Goal: Book appointment/travel/reservation

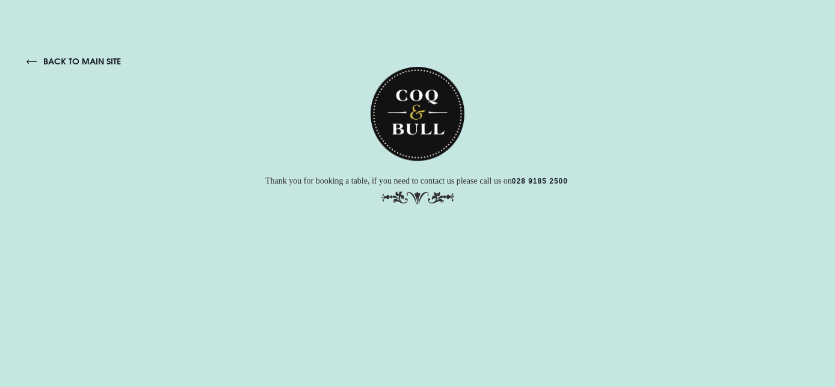
click at [103, 59] on link "back to main site" at bounding box center [73, 60] width 94 height 11
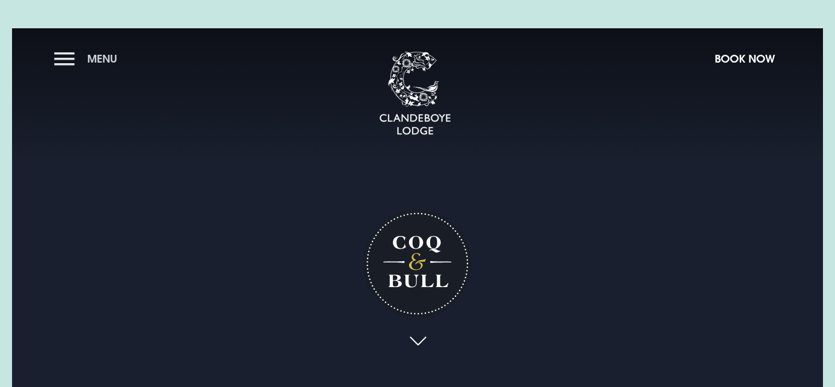
click at [63, 53] on button "Menu" at bounding box center [88, 58] width 69 height 26
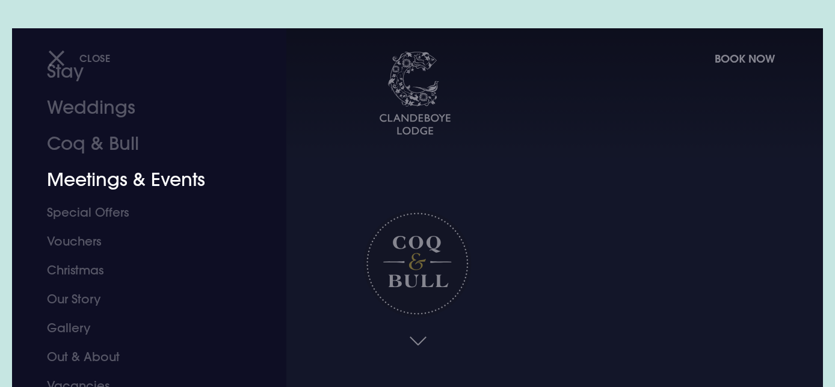
scroll to position [83, 0]
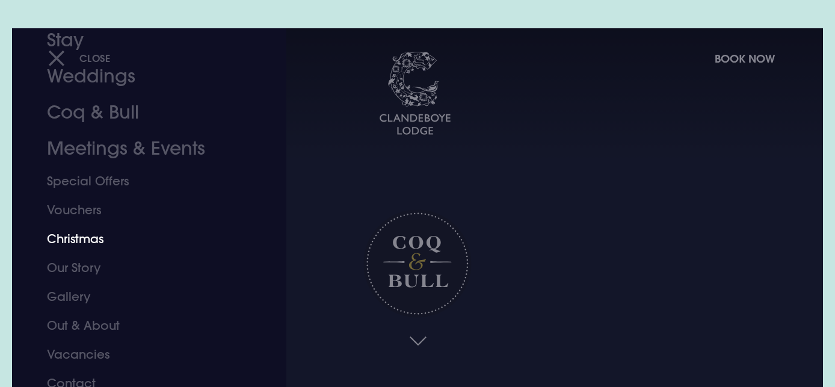
click at [78, 241] on link "Christmas" at bounding box center [141, 238] width 188 height 29
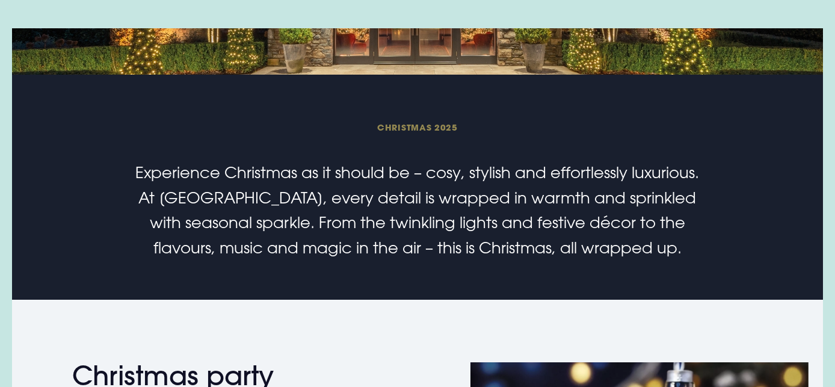
scroll to position [0, 0]
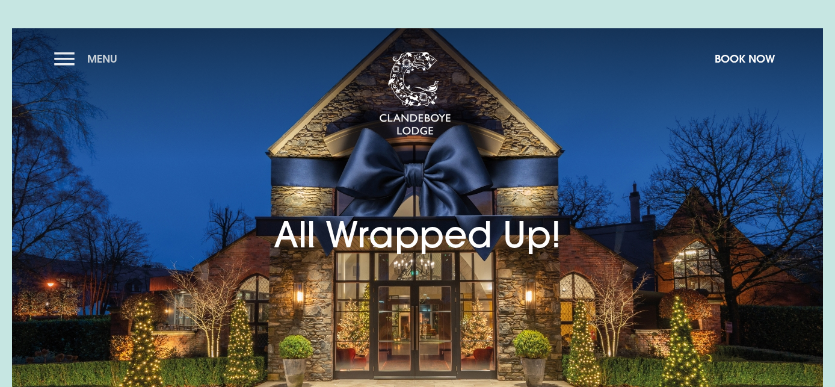
click at [67, 57] on button "Menu" at bounding box center [88, 58] width 69 height 26
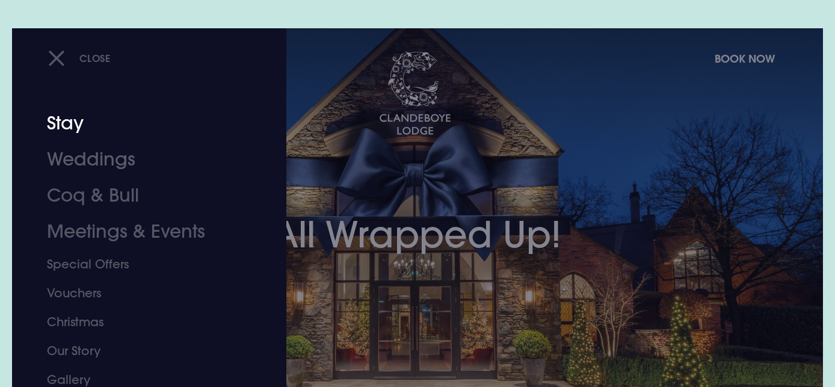
click at [60, 122] on link "Stay" at bounding box center [141, 123] width 188 height 36
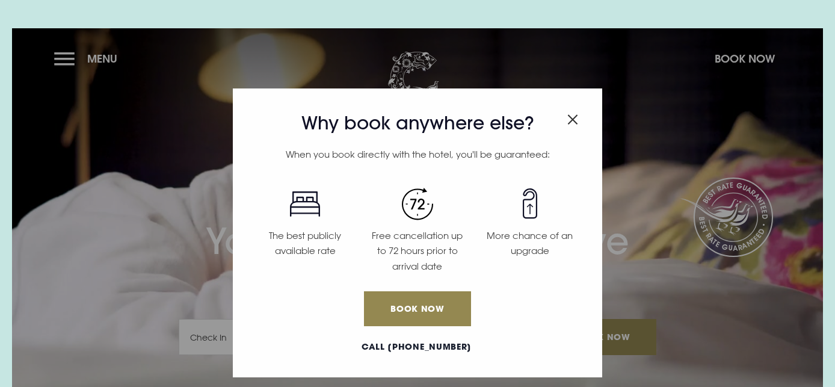
click at [574, 118] on img "Close modal" at bounding box center [573, 119] width 11 height 10
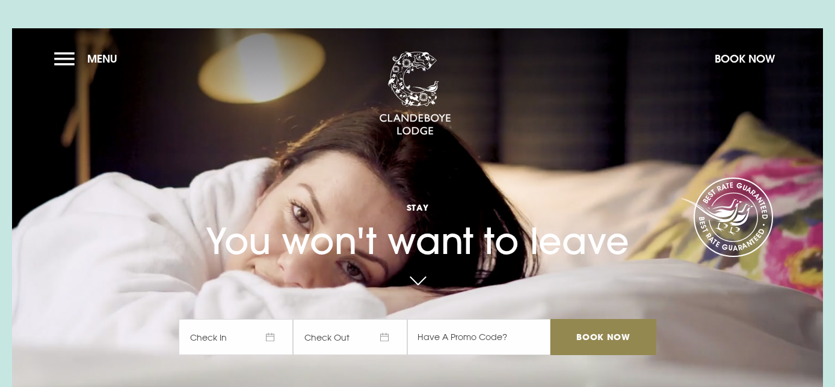
click at [212, 335] on span "Check In" at bounding box center [236, 336] width 114 height 36
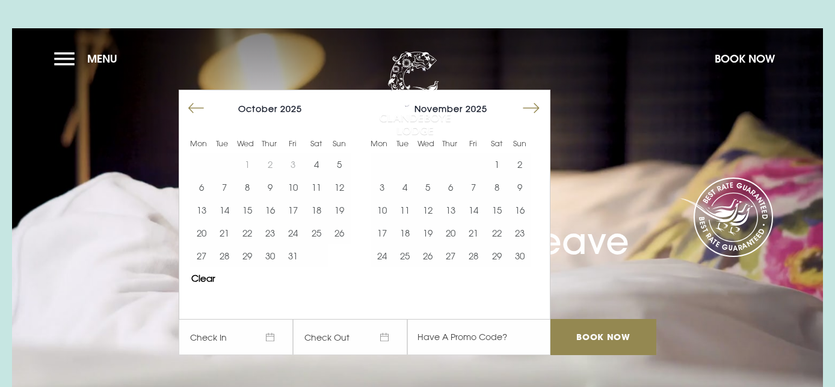
click at [523, 105] on button "Move forward to switch to the next month." at bounding box center [531, 107] width 23 height 23
click at [448, 231] on button "25" at bounding box center [450, 232] width 23 height 23
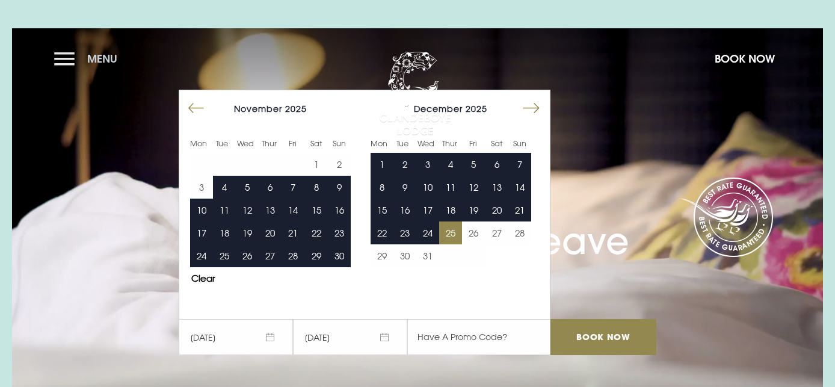
drag, startPoint x: 426, startPoint y: 230, endPoint x: 61, endPoint y: 61, distance: 402.3
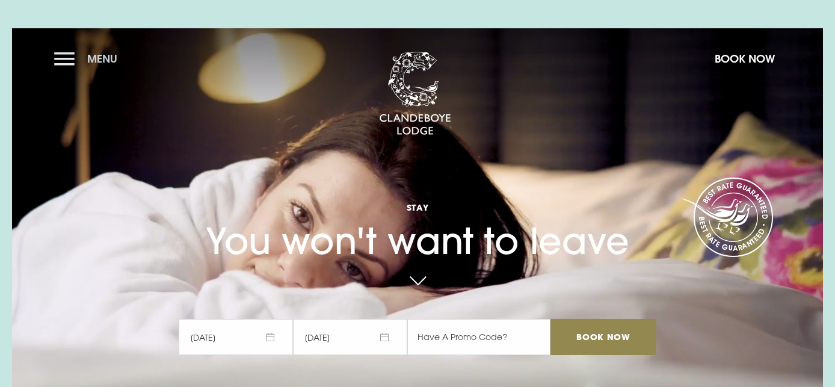
click at [61, 61] on button "Menu" at bounding box center [88, 58] width 69 height 26
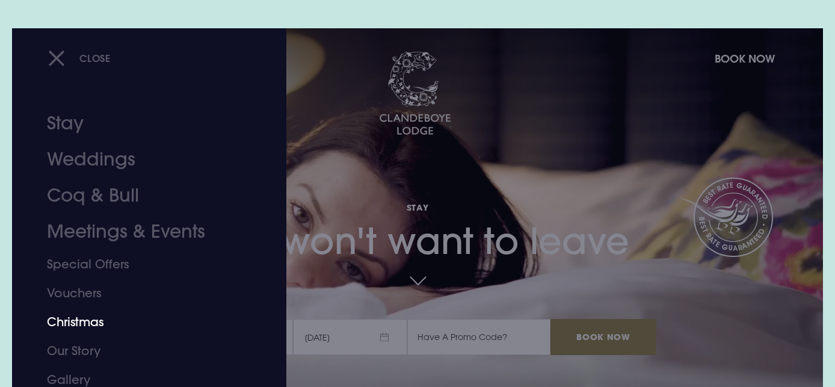
click at [88, 319] on link "Christmas" at bounding box center [141, 321] width 188 height 29
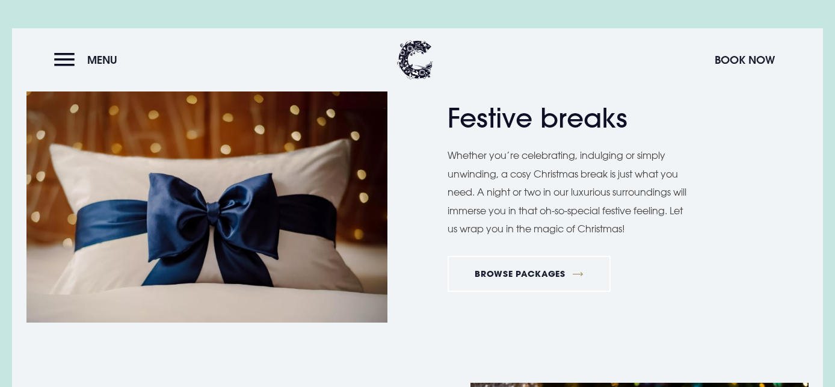
scroll to position [1472, 0]
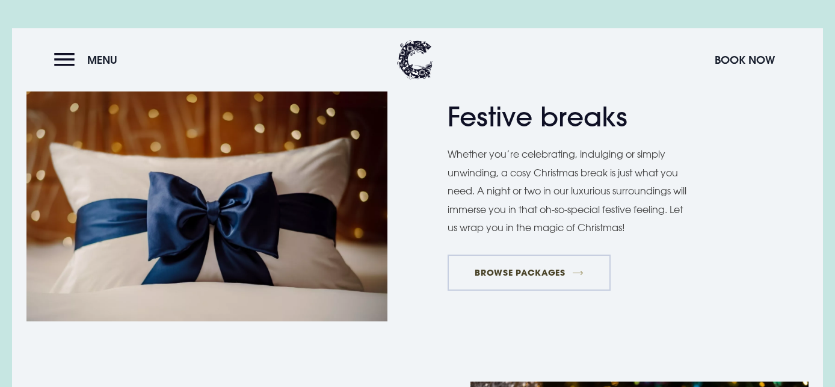
click at [532, 268] on link "BROWSE PACKAGES" at bounding box center [529, 272] width 163 height 36
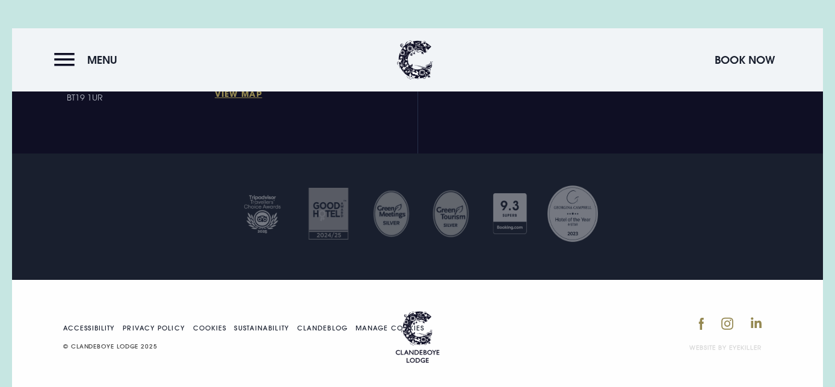
scroll to position [1518, 0]
click at [68, 64] on button "Menu" at bounding box center [88, 59] width 69 height 26
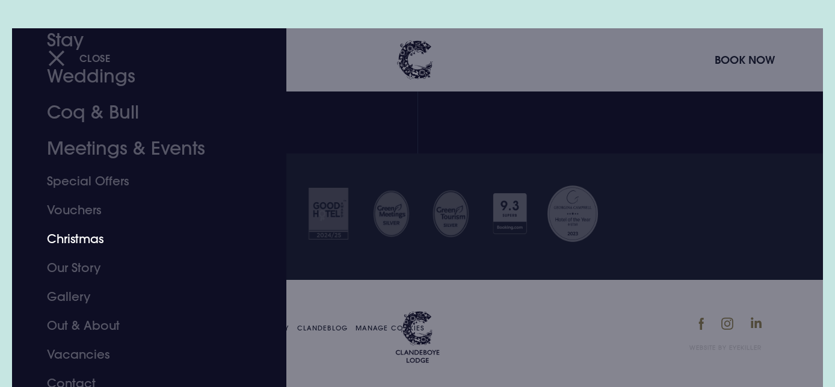
scroll to position [0, 0]
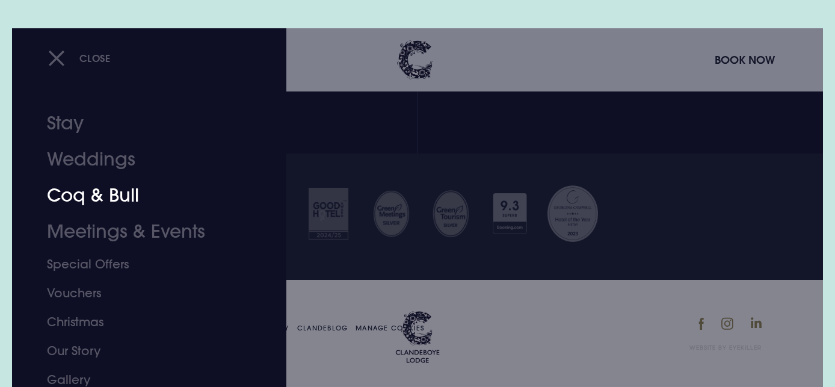
click at [107, 196] on link "Coq & Bull" at bounding box center [141, 195] width 188 height 36
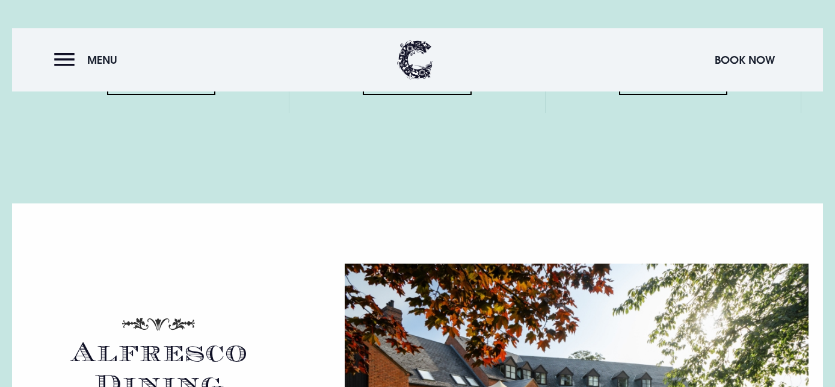
scroll to position [1778, 0]
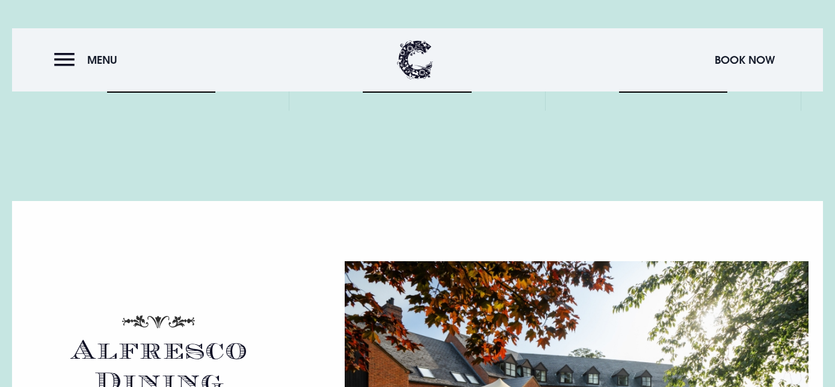
click at [671, 92] on link "View Menu" at bounding box center [673, 74] width 108 height 36
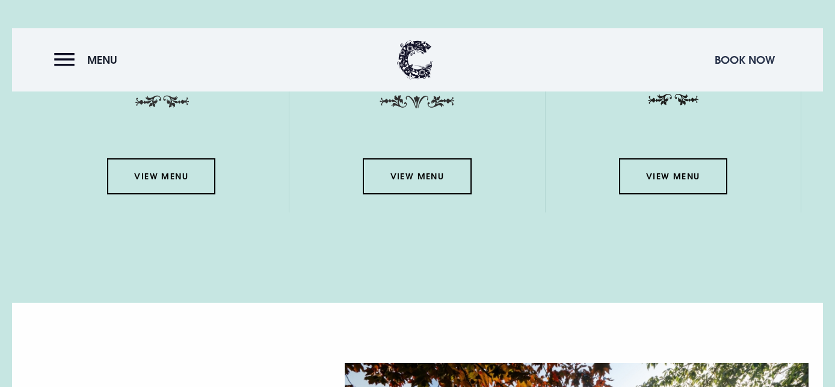
click at [757, 55] on button "Book Now" at bounding box center [745, 59] width 72 height 26
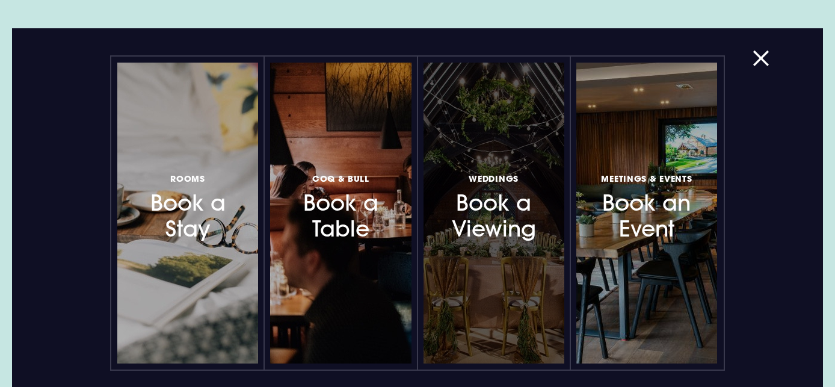
scroll to position [2015, 0]
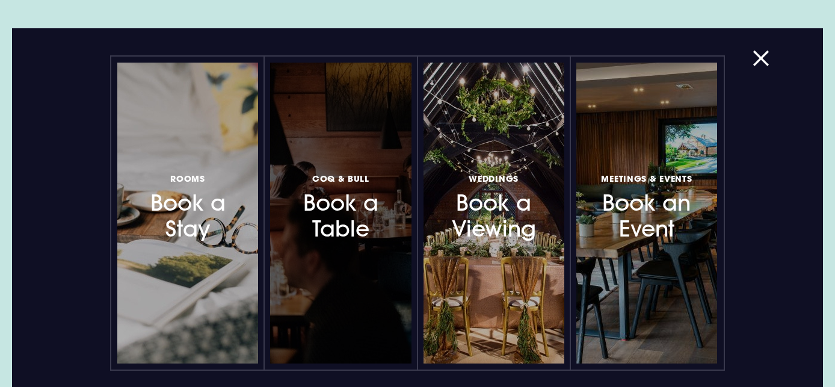
click at [342, 208] on h3 "Coq & Bull Book a Table" at bounding box center [341, 206] width 94 height 72
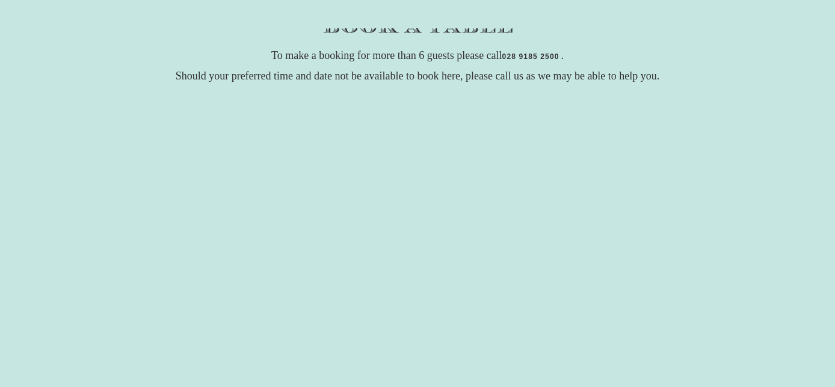
scroll to position [0, 0]
